Goal: Task Accomplishment & Management: Complete application form

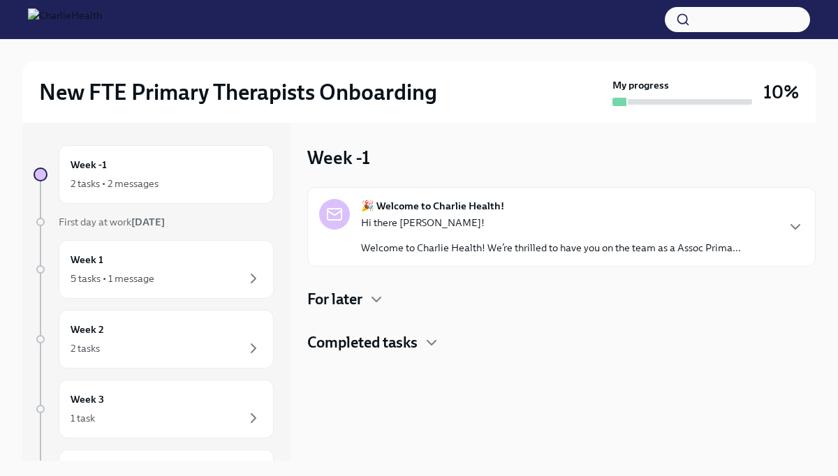
click at [428, 253] on p "Welcome to Charlie Health! We’re thrilled to have you on the team as a Assoc Pr…" at bounding box center [551, 248] width 380 height 14
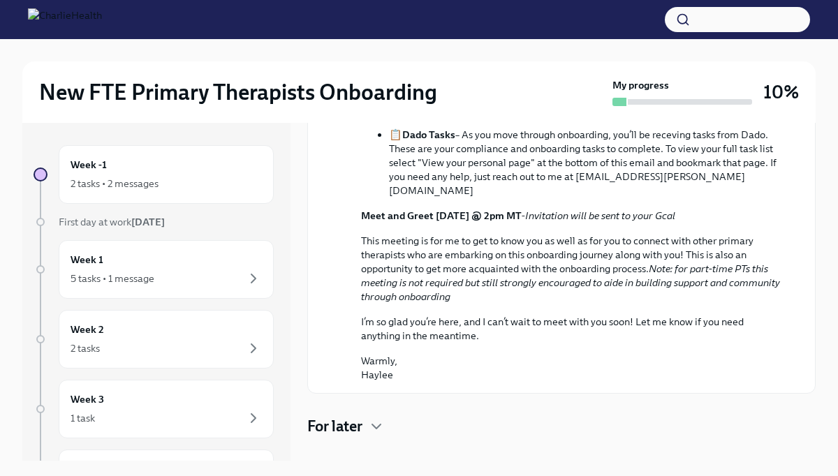
scroll to position [486, 0]
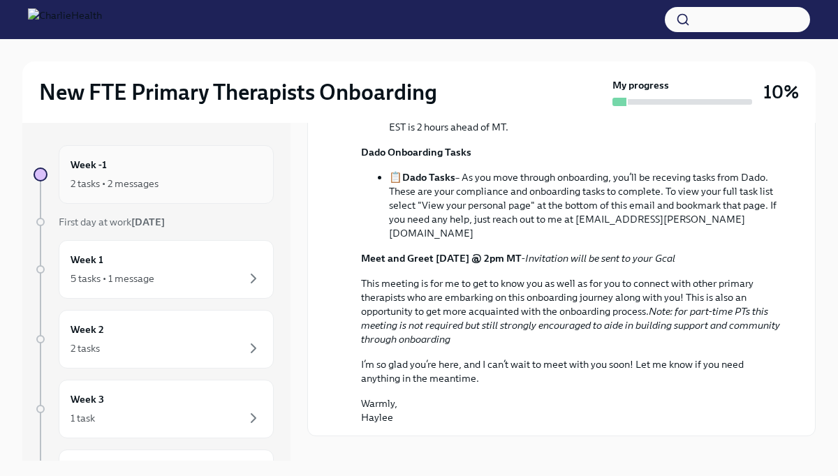
click at [230, 181] on div "2 tasks • 2 messages" at bounding box center [166, 183] width 191 height 17
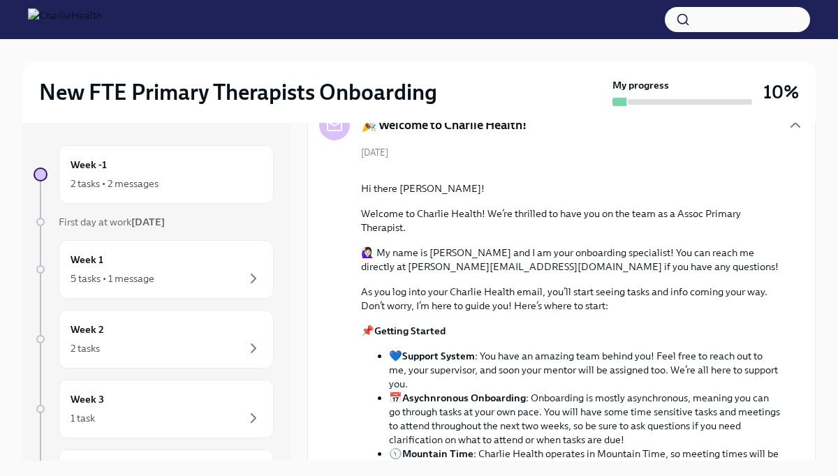
scroll to position [52, 0]
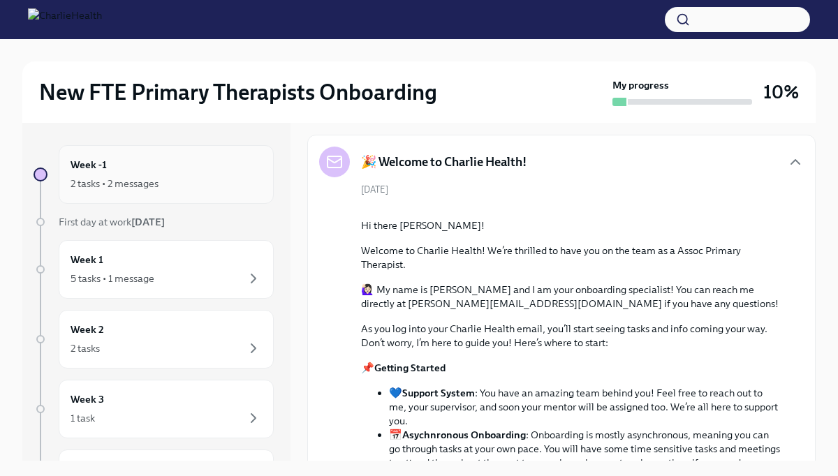
click at [117, 182] on div "2 tasks • 2 messages" at bounding box center [115, 184] width 88 height 14
click at [113, 260] on div "Week 1 5 tasks • 1 message" at bounding box center [166, 269] width 191 height 35
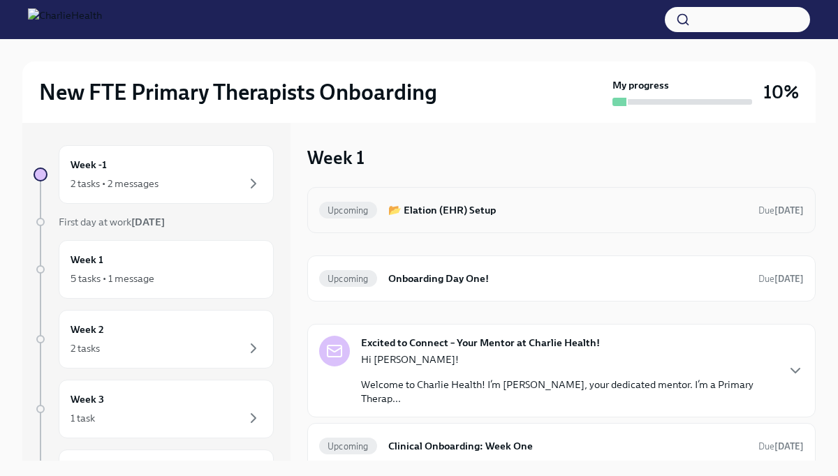
click at [473, 209] on h6 "📂 Elation (EHR) Setup" at bounding box center [567, 209] width 359 height 15
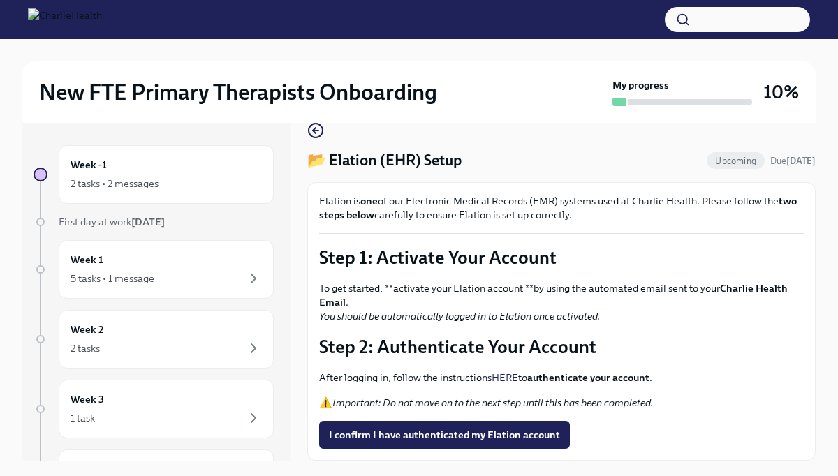
scroll to position [24, 0]
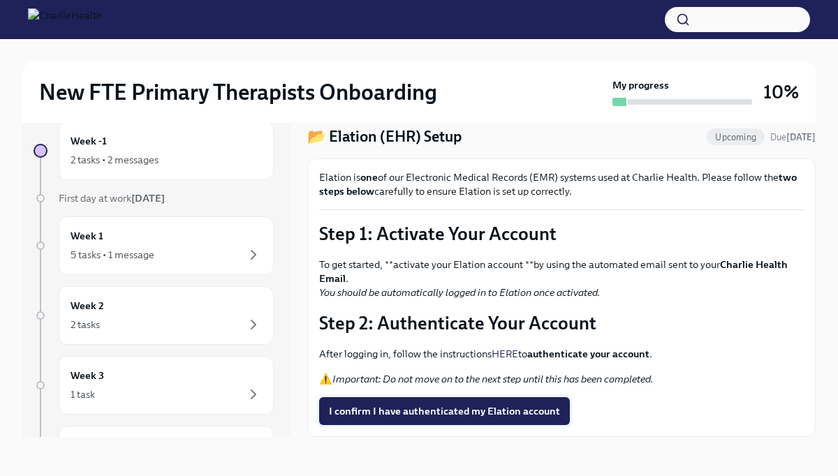
click at [496, 417] on span "I confirm I have authenticated my Elation account" at bounding box center [444, 411] width 231 height 14
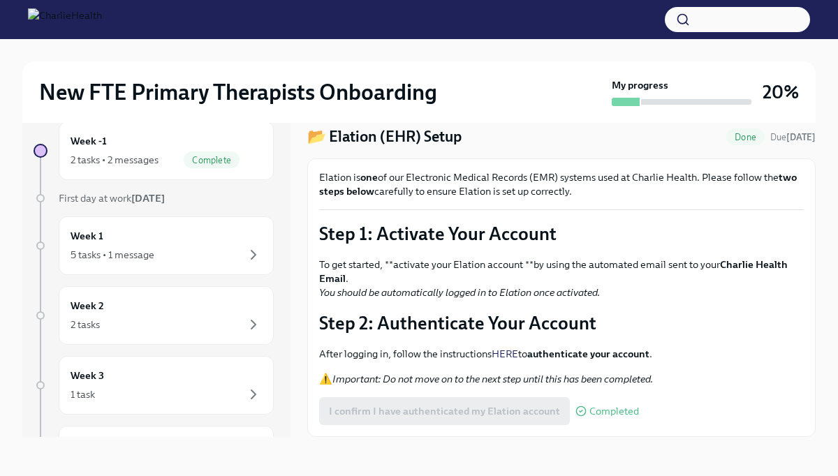
click at [553, 354] on strong "authenticate your account" at bounding box center [588, 354] width 122 height 13
click at [508, 353] on link "HERE" at bounding box center [505, 354] width 27 height 13
click at [573, 412] on icon at bounding box center [580, 411] width 11 height 11
click at [532, 411] on div "I confirm I have authenticated my Elation account Completed" at bounding box center [479, 411] width 320 height 28
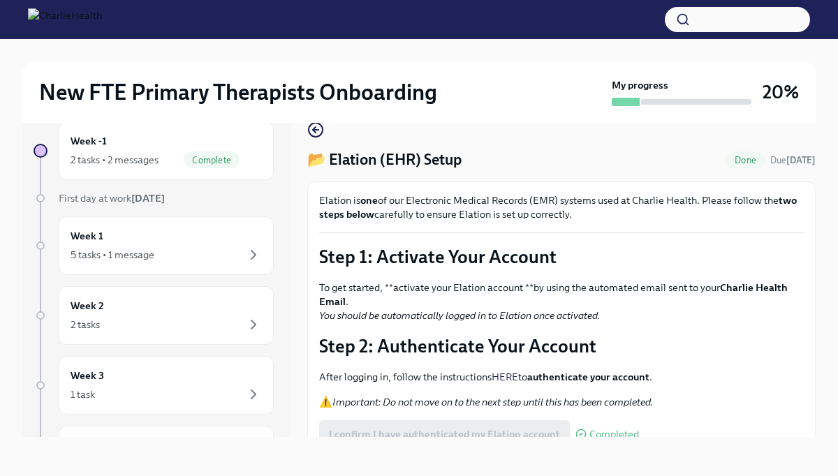
scroll to position [23, 0]
